Goal: Check status: Check status

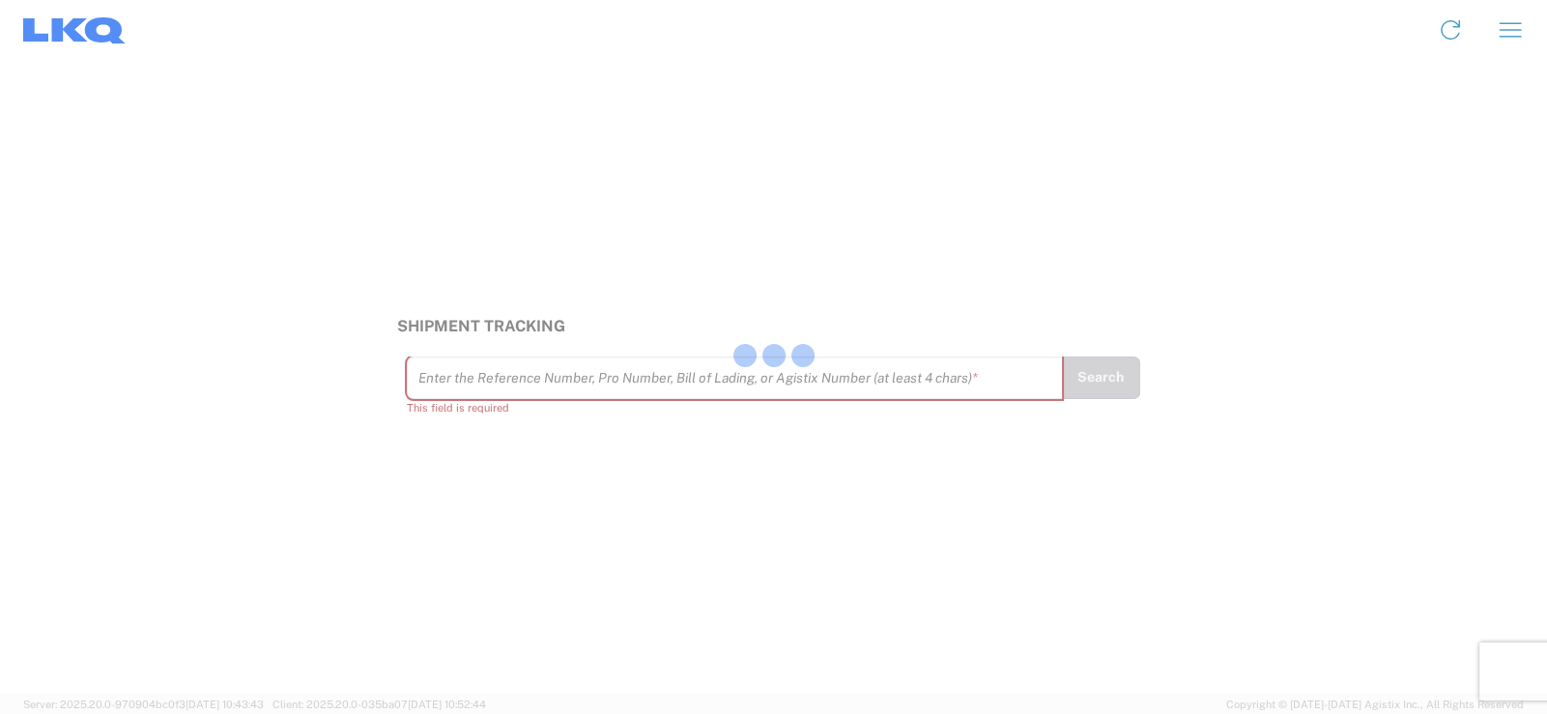
click at [513, 385] on div at bounding box center [773, 357] width 1547 height 714
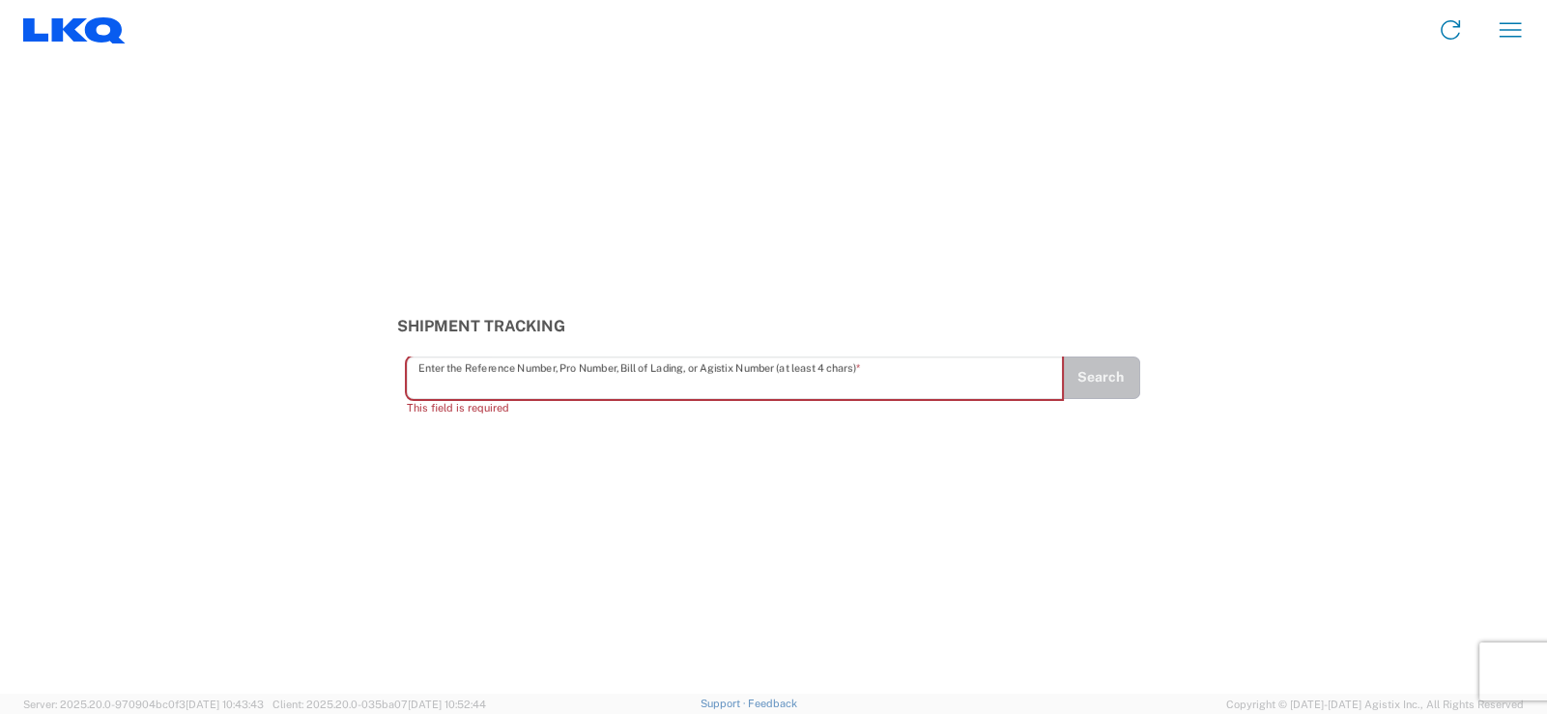
click at [520, 385] on input "text" at bounding box center [736, 378] width 634 height 34
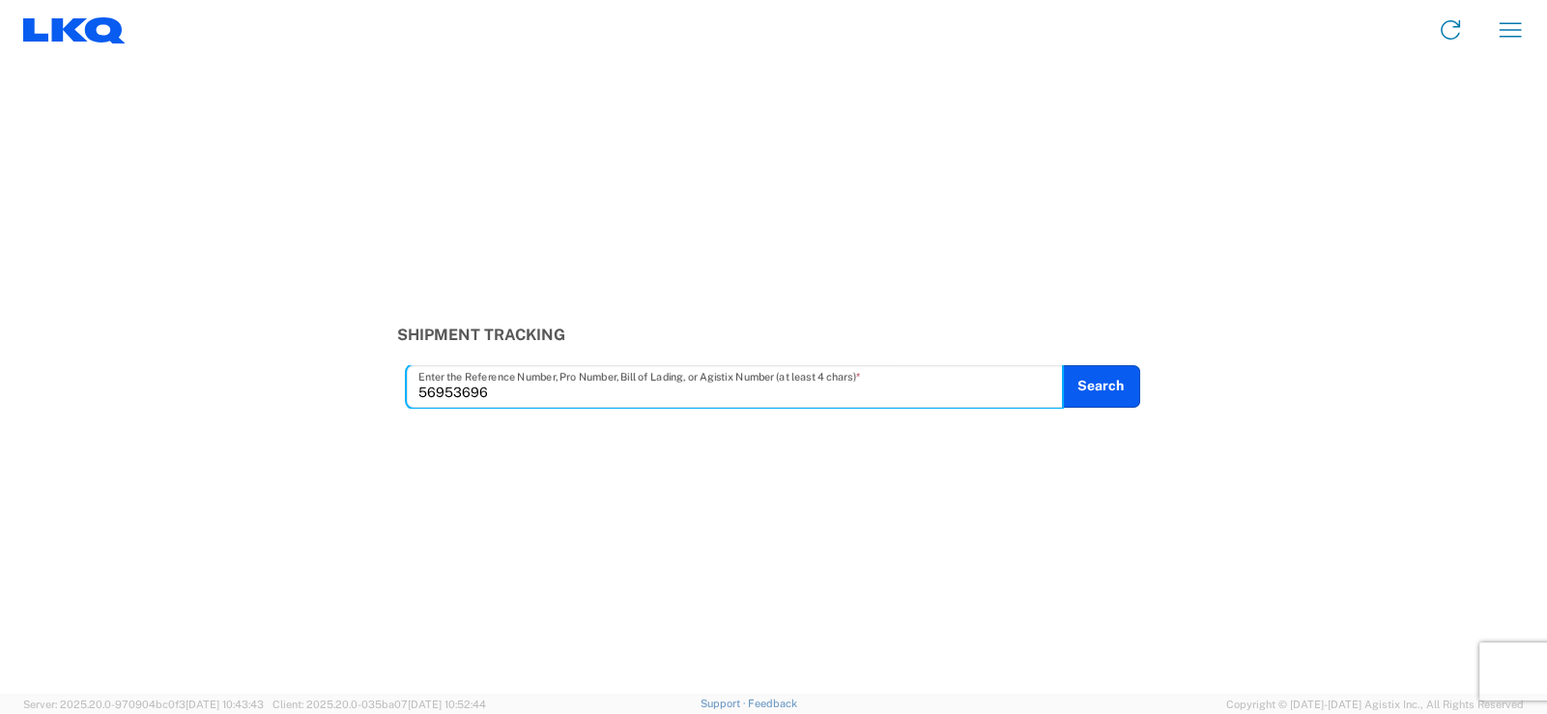
type input "56953696"
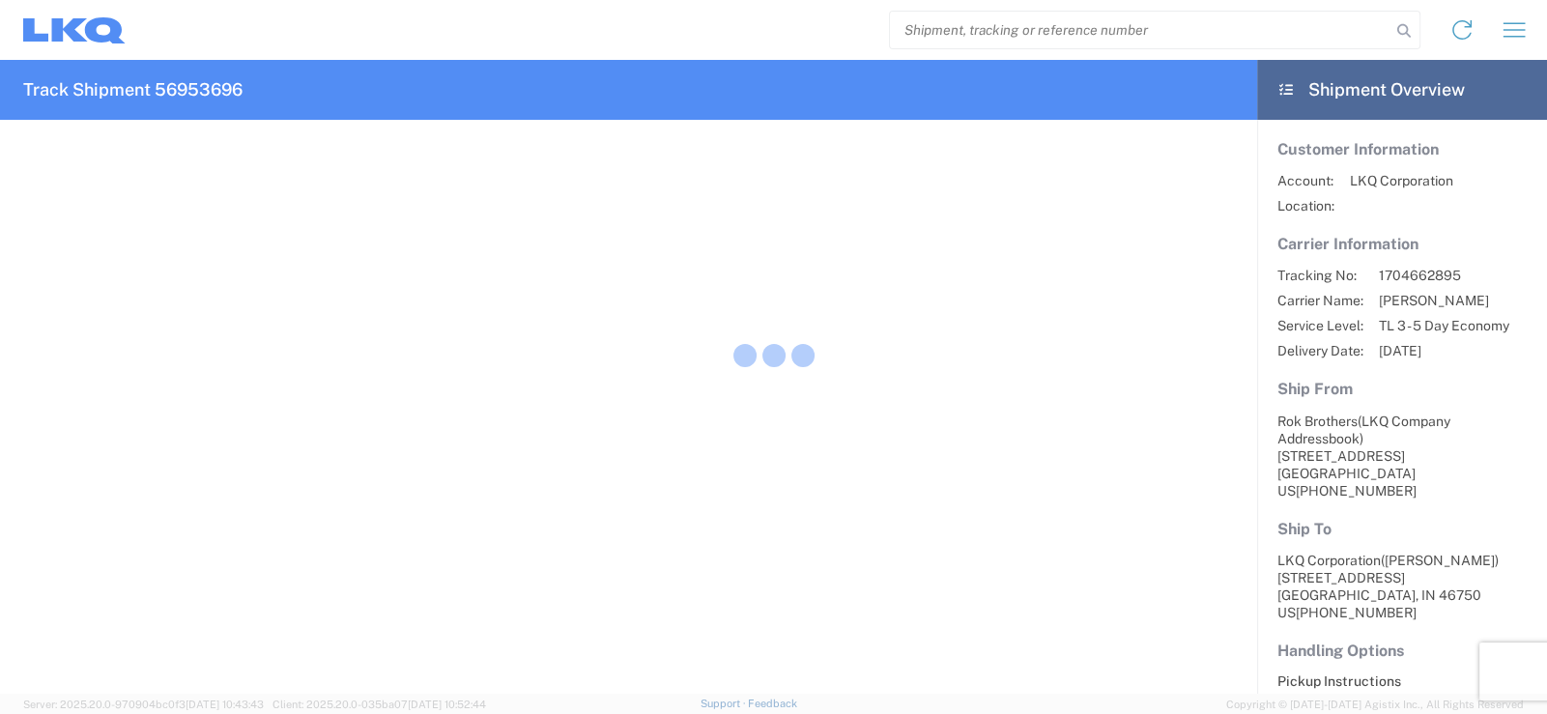
click at [1126, 401] on div at bounding box center [773, 357] width 1547 height 714
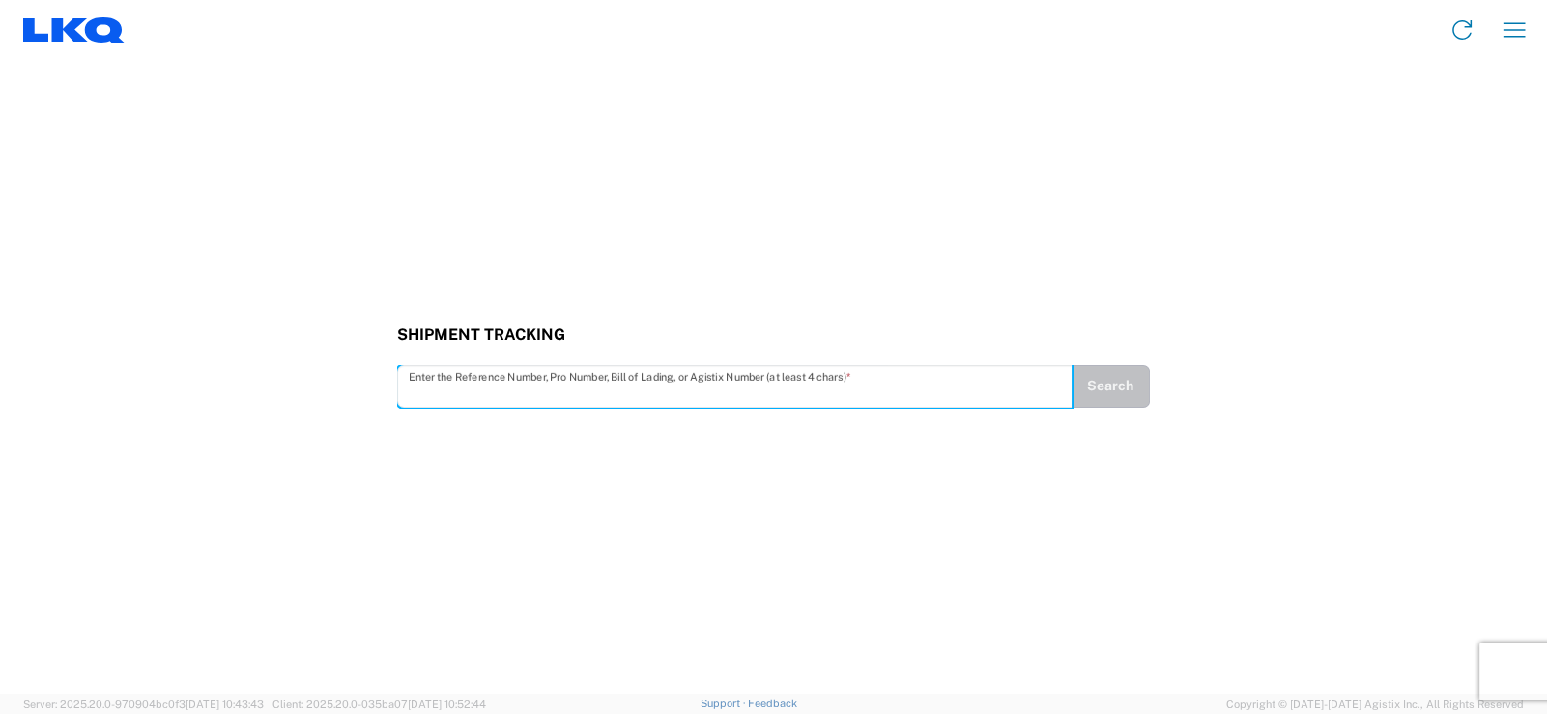
click at [464, 384] on input "text" at bounding box center [735, 386] width 653 height 34
type input "56926546"
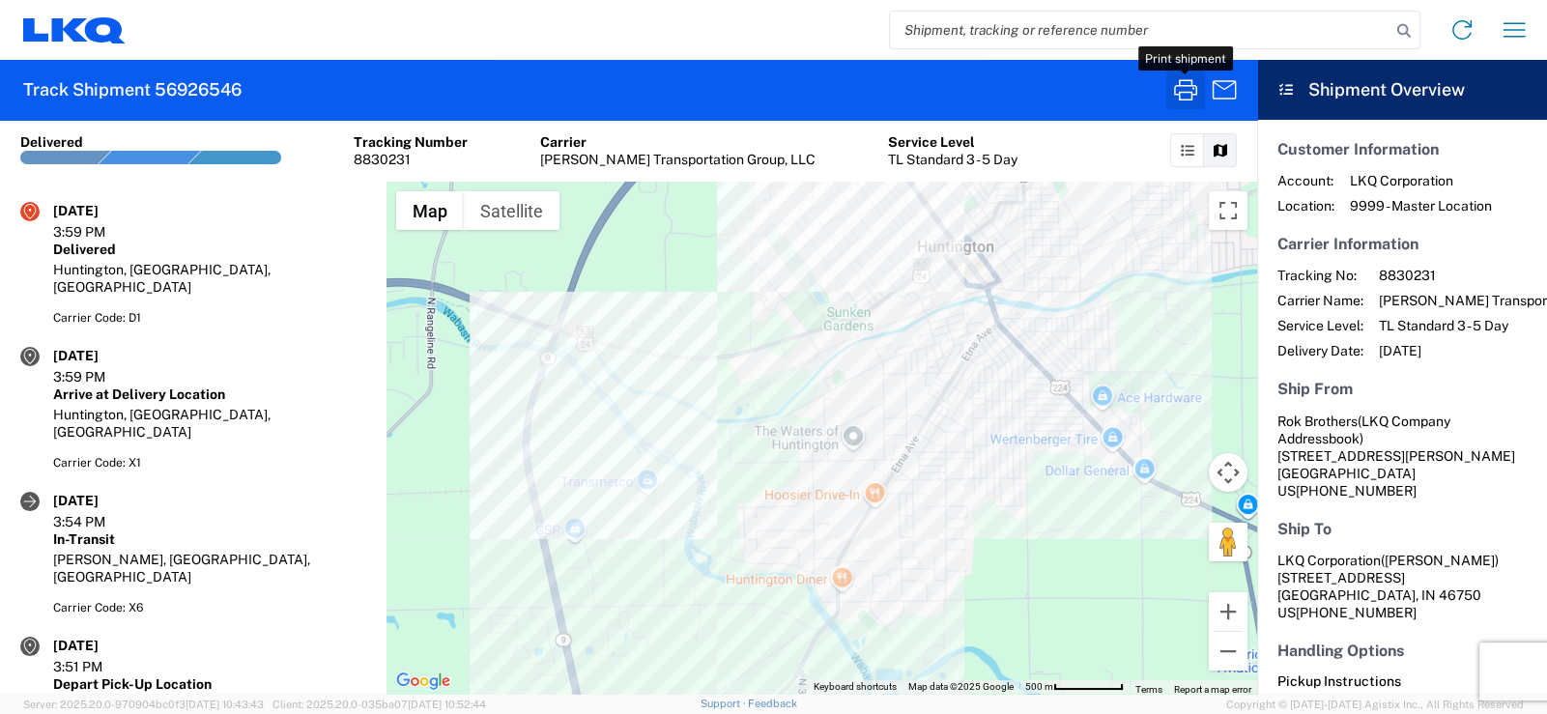
click at [1176, 89] on icon "button" at bounding box center [1186, 89] width 31 height 31
